Goal: Transaction & Acquisition: Purchase product/service

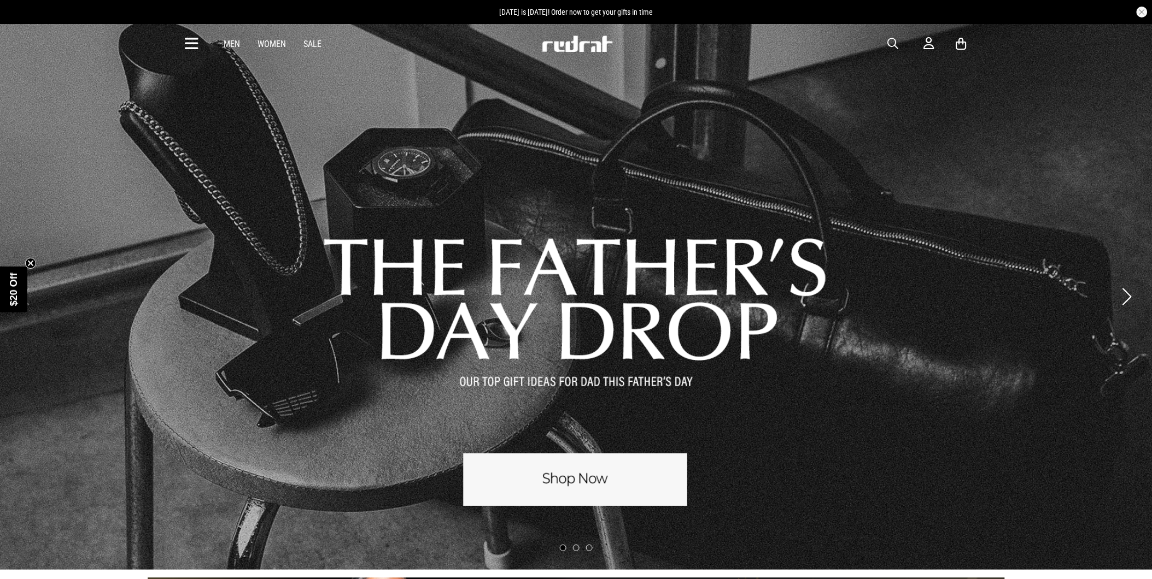
click at [892, 35] on div "Men Women Sale Sign in New Back Footwear Back Mens Back Womens Back Youth & Kid…" at bounding box center [576, 43] width 798 height 39
click at [889, 40] on span "button" at bounding box center [893, 43] width 11 height 13
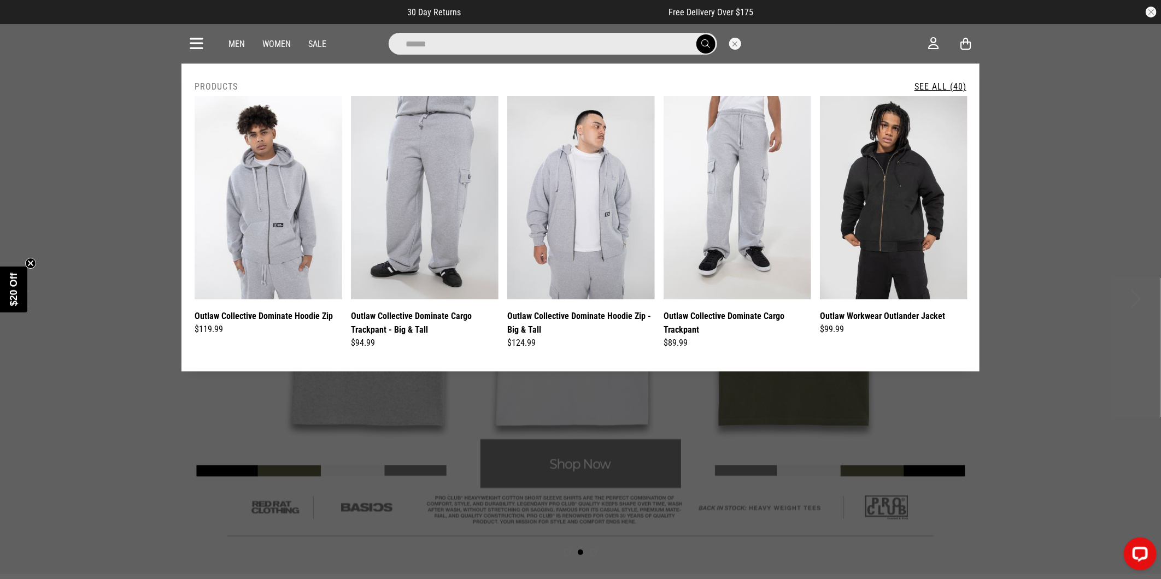
type input "******"
click at [946, 85] on link "See All (40)" at bounding box center [941, 86] width 52 height 10
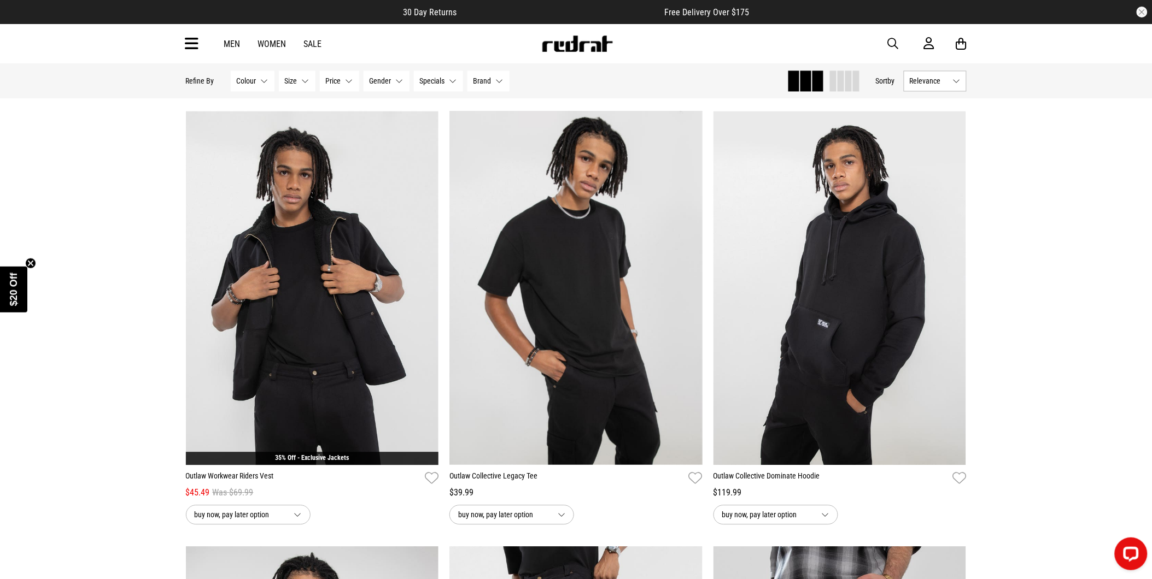
scroll to position [2247, 0]
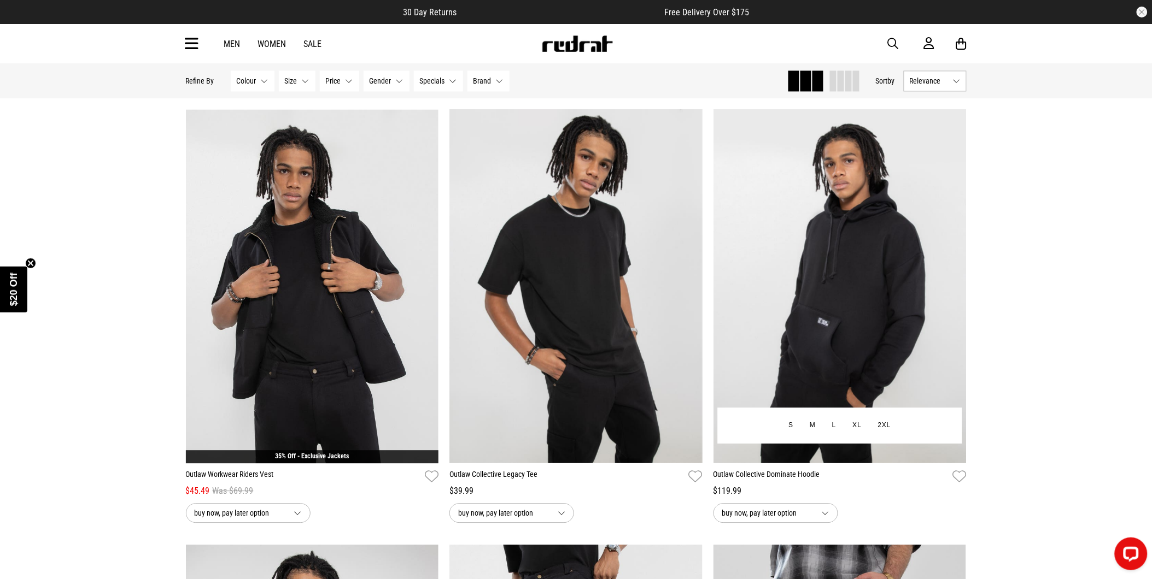
click at [899, 323] on img at bounding box center [839, 286] width 253 height 354
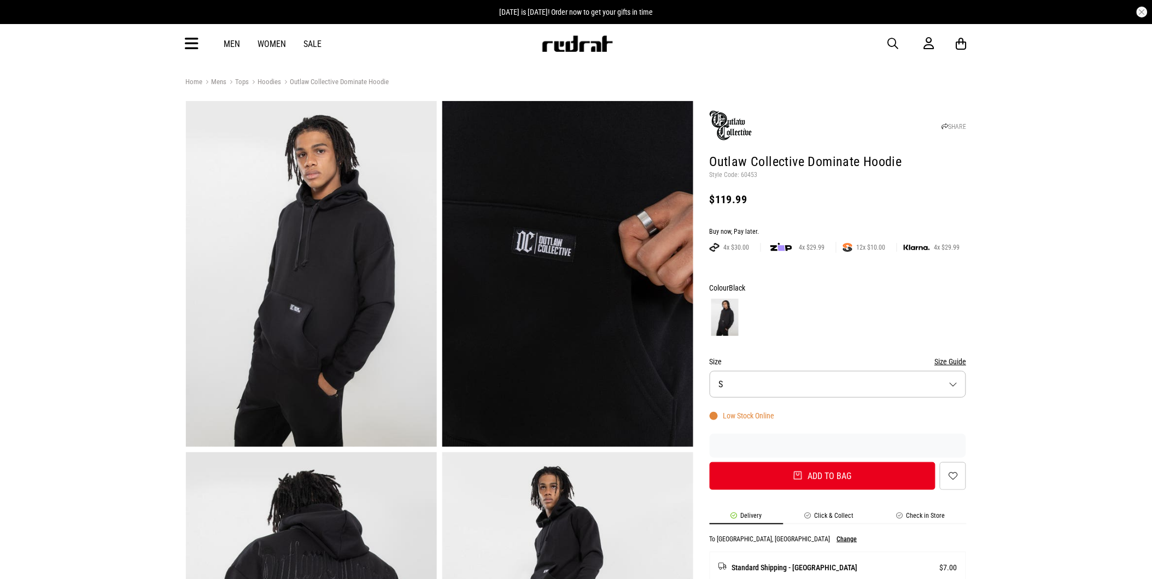
click at [744, 176] on p "Style Code: 60453" at bounding box center [838, 175] width 257 height 9
drag, startPoint x: 744, startPoint y: 176, endPoint x: 808, endPoint y: 163, distance: 65.3
click at [808, 163] on h1 "Outlaw Collective Dominate Hoodie" at bounding box center [838, 162] width 257 height 17
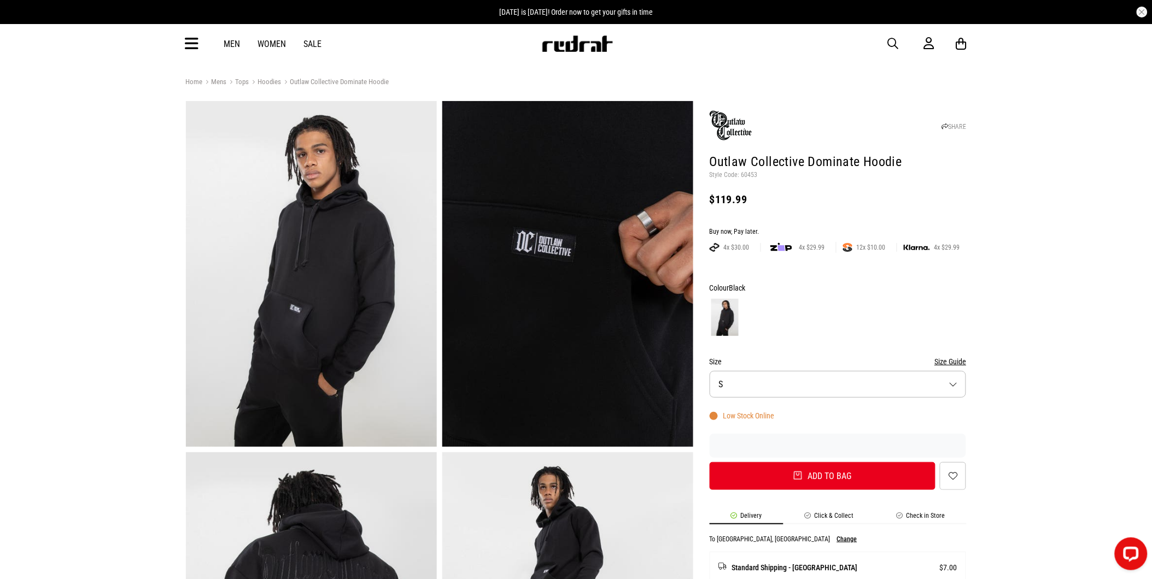
click at [750, 171] on p "Style Code: 60453" at bounding box center [838, 175] width 257 height 9
copy p "60453"
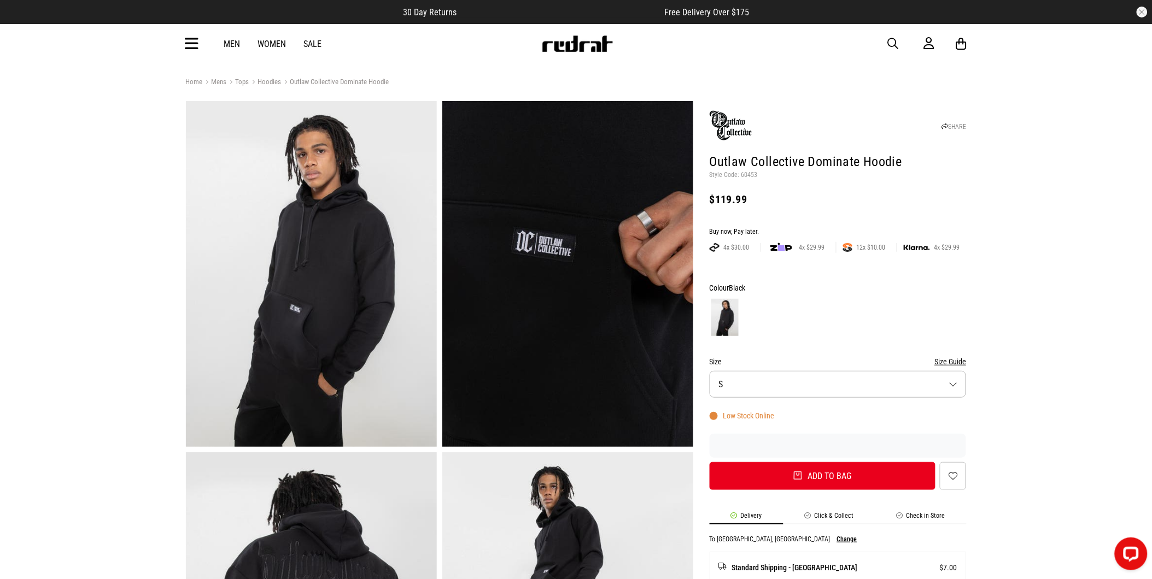
drag, startPoint x: 949, startPoint y: 191, endPoint x: 981, endPoint y: 172, distance: 37.8
click at [949, 191] on header "SHARE Outlaw Collective Dominate Hoodie Style Code: 60453 $119.99" at bounding box center [838, 159] width 257 height 111
click at [196, 44] on icon at bounding box center [192, 44] width 14 height 18
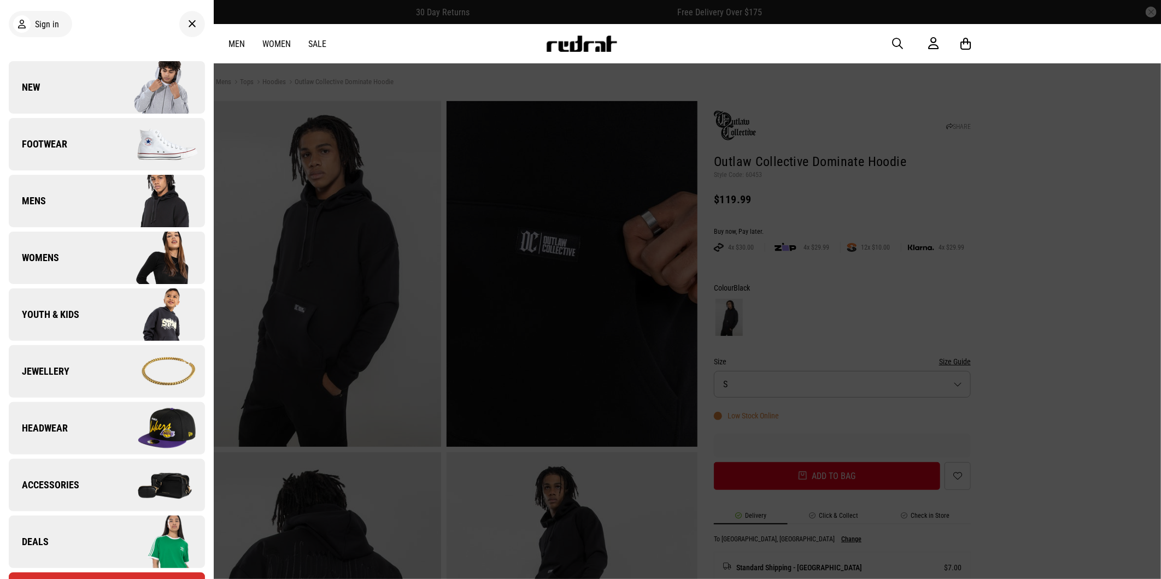
click at [107, 376] on img at bounding box center [156, 371] width 98 height 55
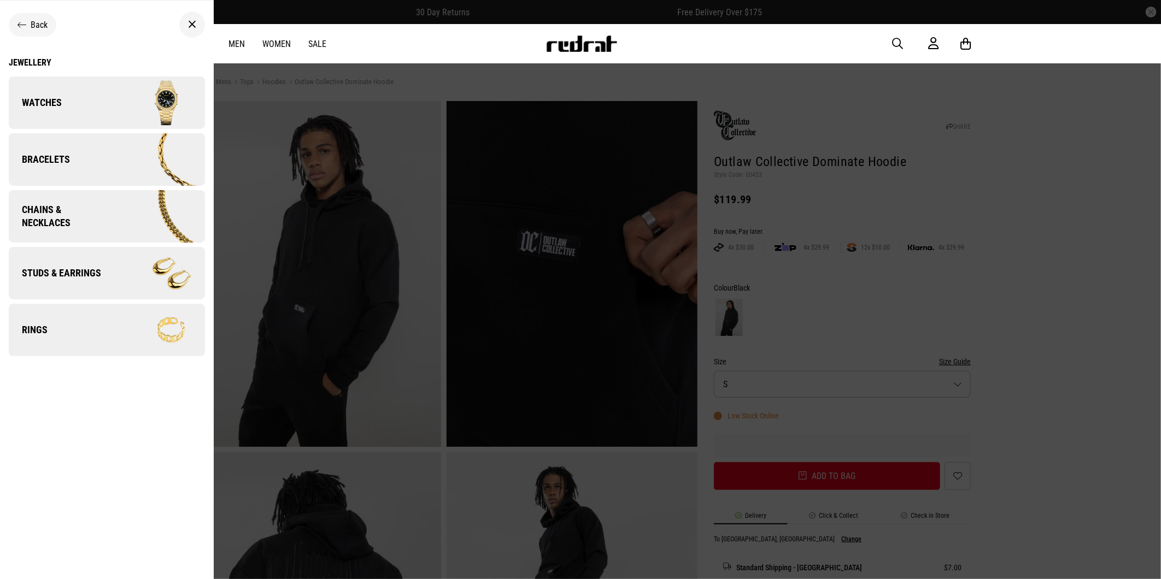
click at [83, 84] on link "Watches" at bounding box center [107, 103] width 196 height 52
